Goal: Find contact information: Find contact information

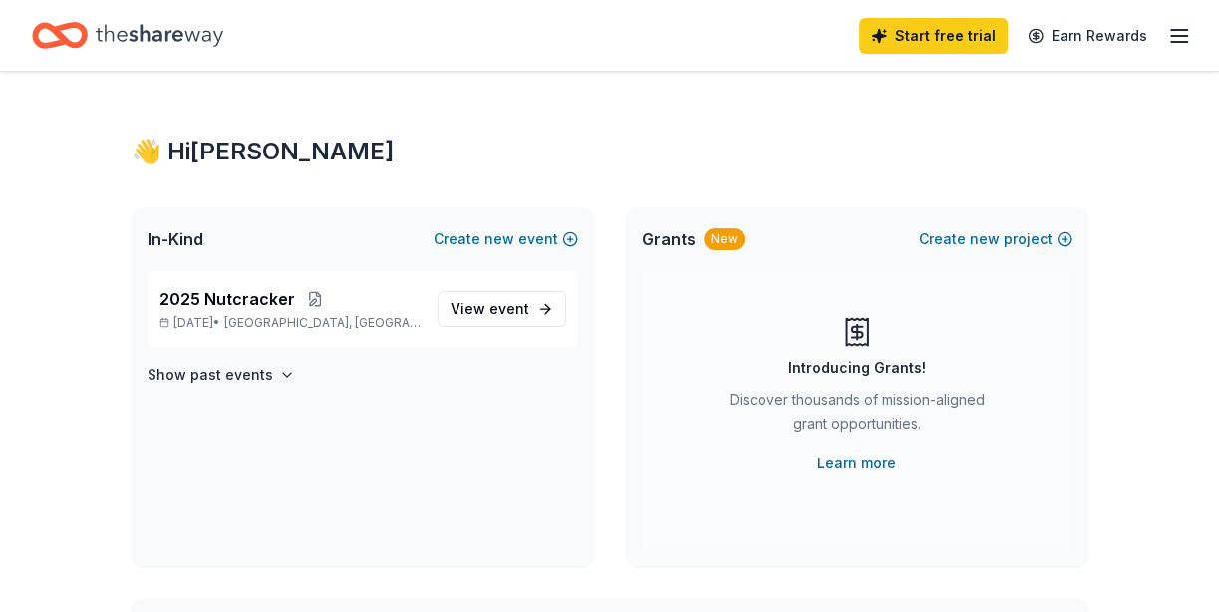
click at [369, 313] on div "2025 Nutcracker [DATE] • [GEOGRAPHIC_DATA], [GEOGRAPHIC_DATA]" at bounding box center [291, 309] width 262 height 44
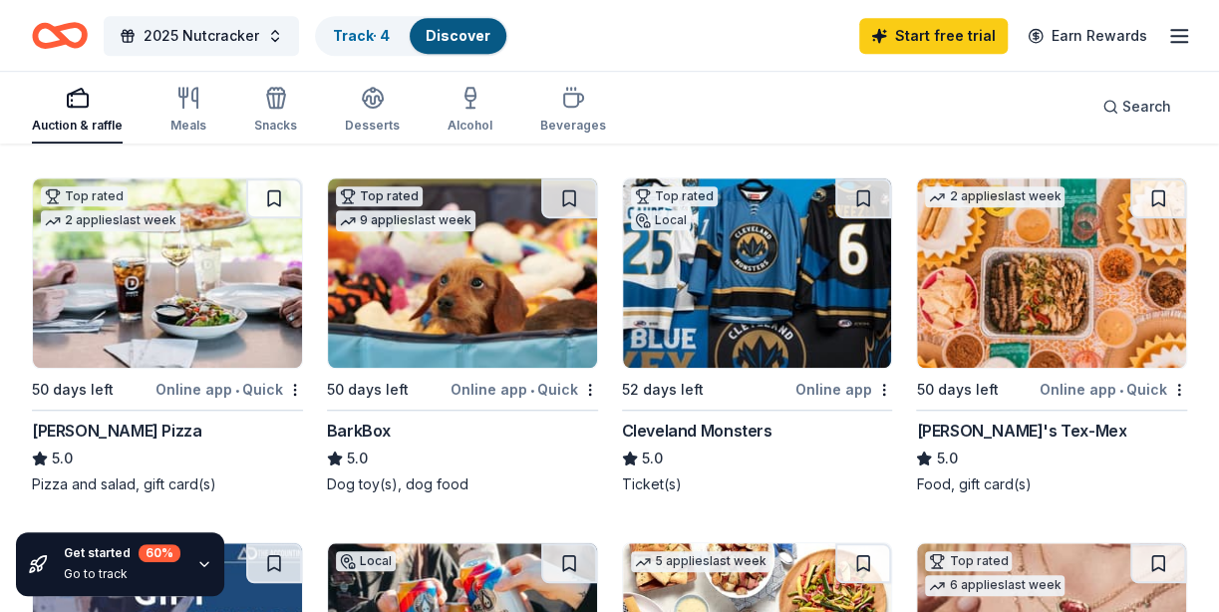
scroll to position [553, 0]
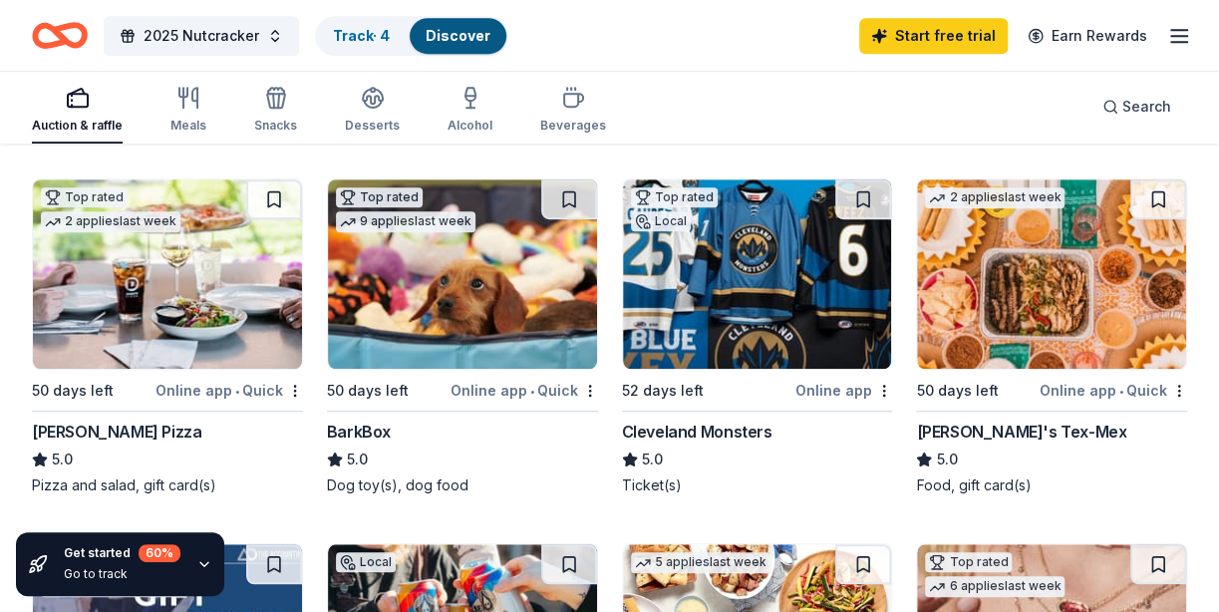
click at [138, 282] on img at bounding box center [167, 273] width 269 height 189
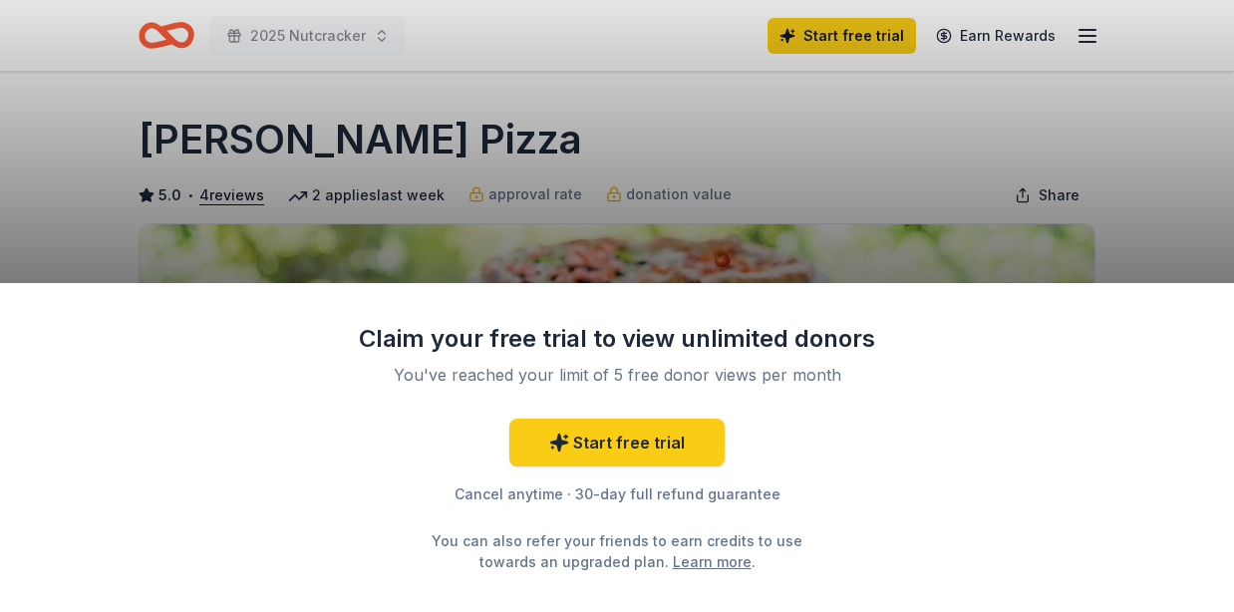
click at [1184, 213] on div "Claim your free trial to view unlimited donors You've reached your limit of 5 f…" at bounding box center [617, 306] width 1234 height 612
